Goal: Navigation & Orientation: Find specific page/section

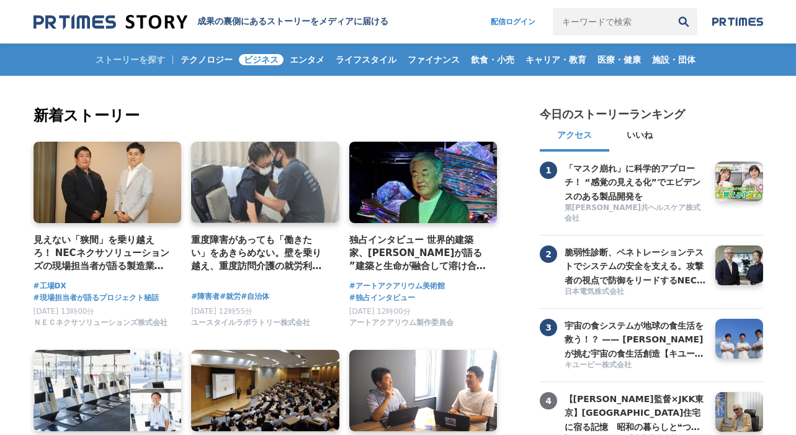
click at [266, 63] on span "ビジネス" at bounding box center [261, 59] width 45 height 11
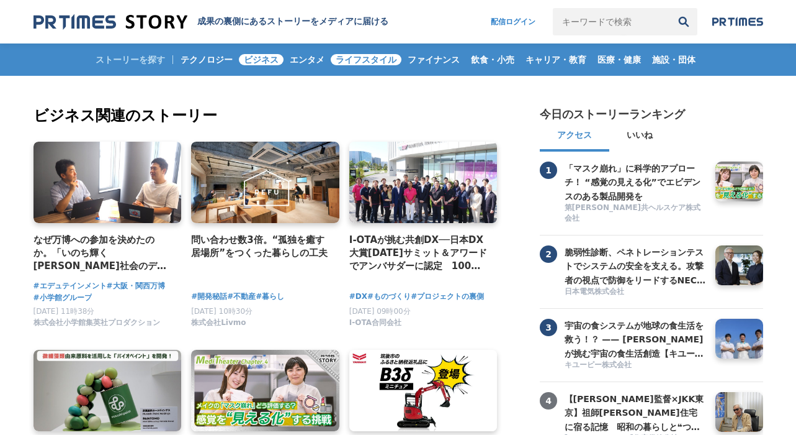
click at [348, 58] on span "ライフスタイル" at bounding box center [366, 59] width 71 height 11
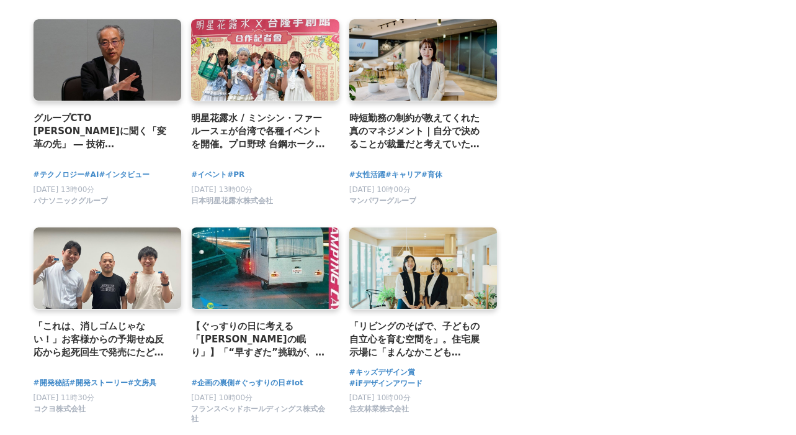
scroll to position [1386, 0]
